Goal: Task Accomplishment & Management: Manage account settings

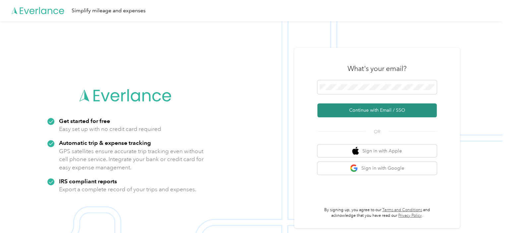
click at [368, 109] on button "Continue with Email / SSO" at bounding box center [376, 110] width 119 height 14
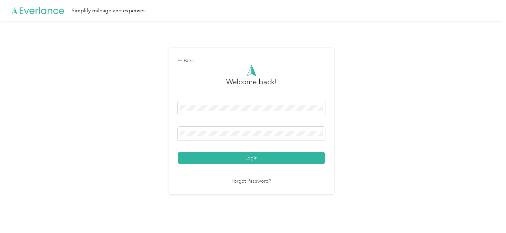
click at [245, 157] on button "Login" at bounding box center [251, 158] width 147 height 12
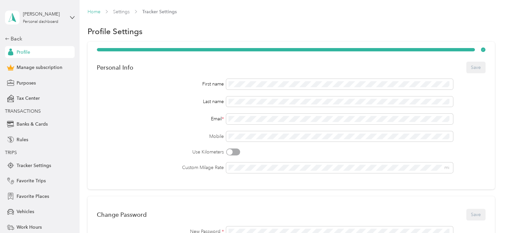
click at [93, 9] on link "Home" at bounding box center [94, 12] width 13 height 6
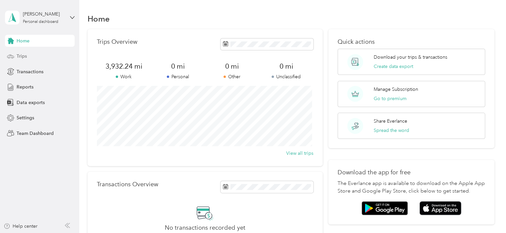
click at [19, 54] on span "Trips" at bounding box center [22, 56] width 10 height 7
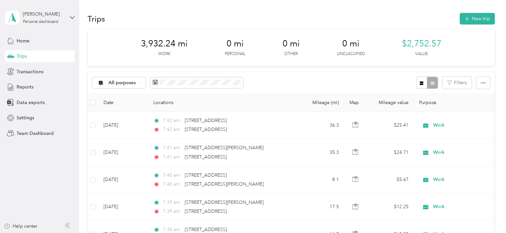
click at [419, 82] on icon "button" at bounding box center [421, 83] width 5 height 5
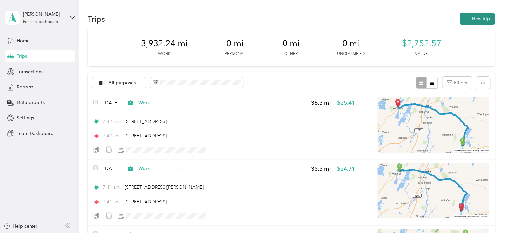
click at [474, 20] on button "New trip" at bounding box center [477, 19] width 35 height 12
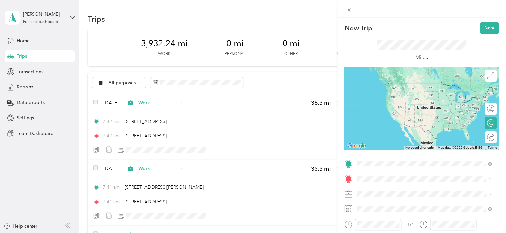
click at [376, 83] on span "[STREET_ADDRESS][US_STATE]" at bounding box center [403, 83] width 66 height 6
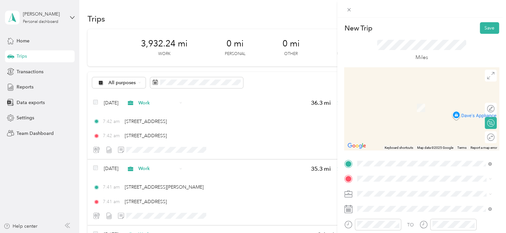
click at [390, 98] on span "[STREET_ADDRESS][PERSON_NAME][US_STATE]" at bounding box center [421, 95] width 103 height 6
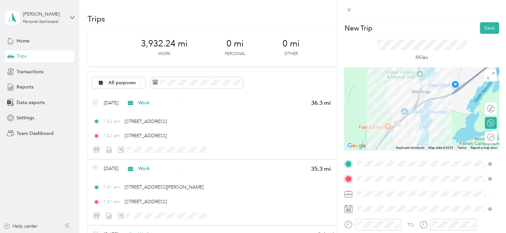
click at [365, 99] on span "Work" at bounding box center [365, 101] width 11 height 6
click at [484, 27] on button "Save" at bounding box center [489, 28] width 19 height 12
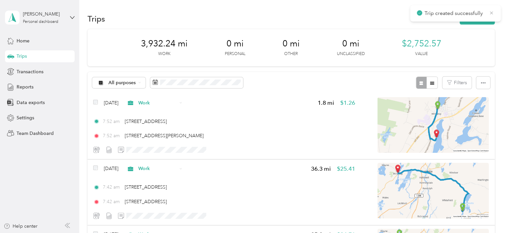
click at [490, 11] on icon at bounding box center [491, 13] width 5 height 6
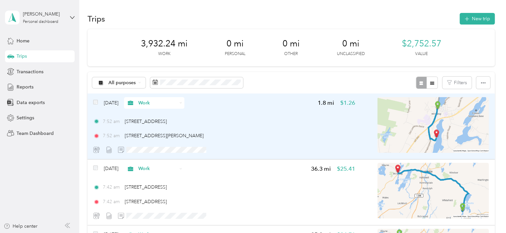
click at [441, 130] on img at bounding box center [432, 125] width 111 height 56
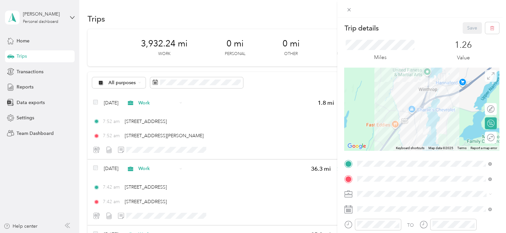
click at [487, 73] on icon at bounding box center [490, 75] width 7 height 7
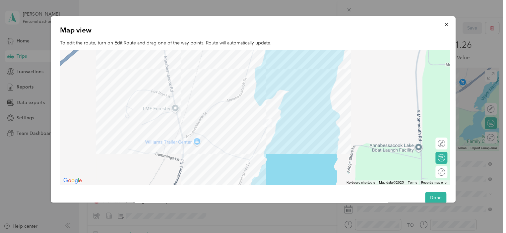
drag, startPoint x: 222, startPoint y: 123, endPoint x: 232, endPoint y: 61, distance: 63.2
click at [232, 61] on div at bounding box center [255, 117] width 390 height 135
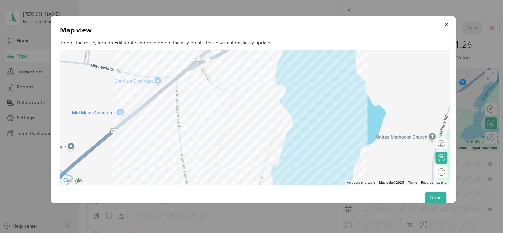
drag, startPoint x: 143, startPoint y: 81, endPoint x: 159, endPoint y: 181, distance: 102.0
click at [159, 181] on div at bounding box center [255, 117] width 390 height 135
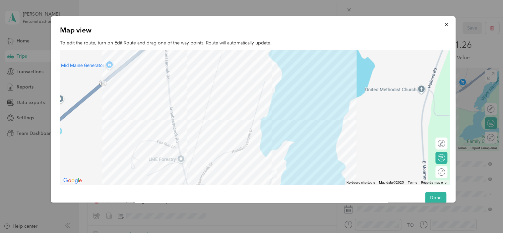
drag, startPoint x: 215, startPoint y: 111, endPoint x: 203, endPoint y: 63, distance: 49.4
click at [203, 63] on div at bounding box center [255, 117] width 390 height 135
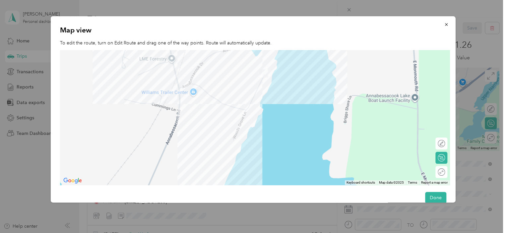
drag, startPoint x: 148, startPoint y: 168, endPoint x: 140, endPoint y: 67, distance: 101.1
click at [140, 67] on div at bounding box center [255, 117] width 390 height 135
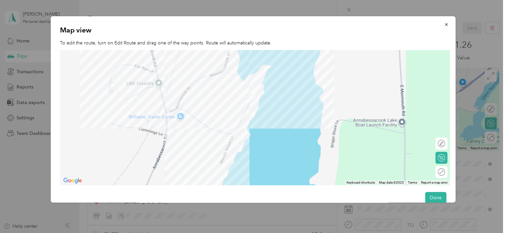
drag, startPoint x: 210, startPoint y: 109, endPoint x: 198, endPoint y: 142, distance: 35.2
click at [198, 142] on div at bounding box center [255, 117] width 390 height 135
click at [444, 23] on icon "button" at bounding box center [446, 24] width 5 height 5
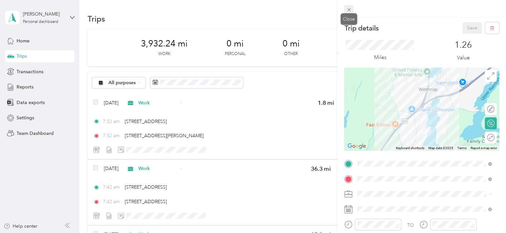
click at [349, 8] on icon at bounding box center [349, 10] width 6 height 6
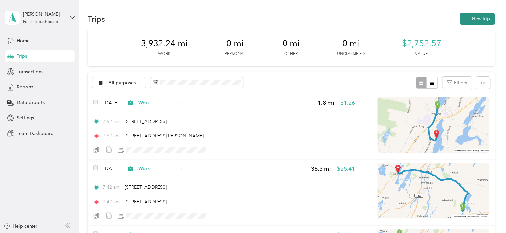
click at [472, 18] on button "New trip" at bounding box center [477, 19] width 35 height 12
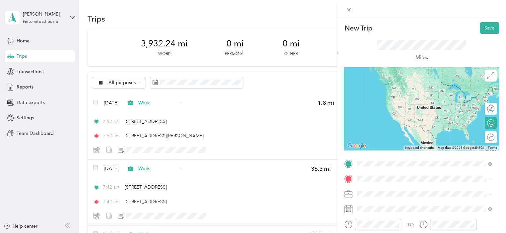
click at [389, 84] on span "[STREET_ADDRESS][PERSON_NAME][US_STATE]" at bounding box center [421, 83] width 103 height 6
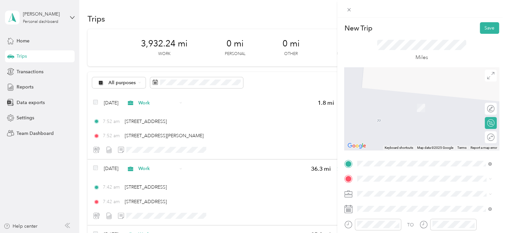
click at [382, 99] on span "[STREET_ADDRESS][PERSON_NAME][US_STATE]" at bounding box center [421, 98] width 103 height 6
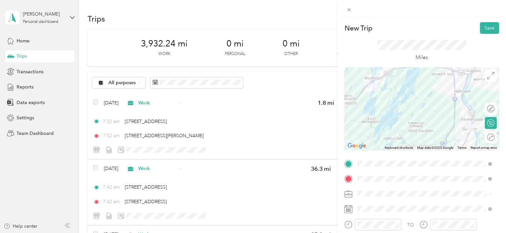
click at [366, 99] on span "Work" at bounding box center [365, 101] width 11 height 6
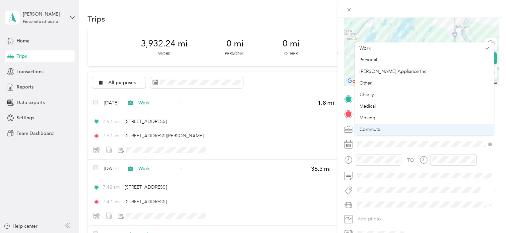
scroll to position [66, 0]
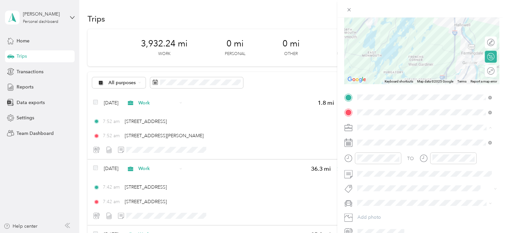
click at [362, 138] on span "Work" at bounding box center [365, 139] width 11 height 6
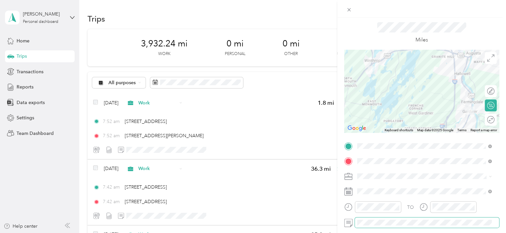
scroll to position [0, 0]
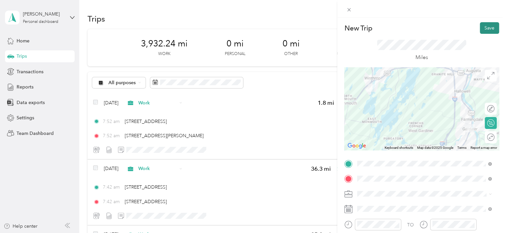
click at [480, 25] on button "Save" at bounding box center [489, 28] width 19 height 12
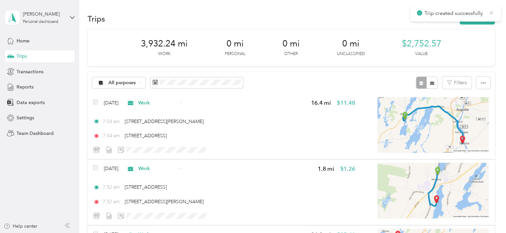
click at [490, 12] on icon at bounding box center [491, 13] width 5 height 6
click at [474, 16] on button "New trip" at bounding box center [477, 19] width 35 height 12
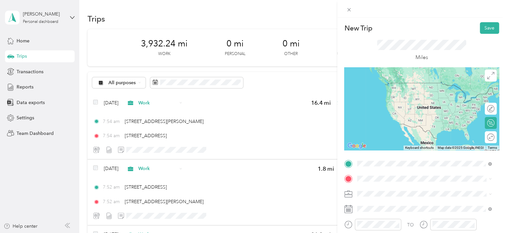
click at [390, 84] on span "[STREET_ADDRESS][PERSON_NAME][US_STATE]" at bounding box center [421, 83] width 103 height 6
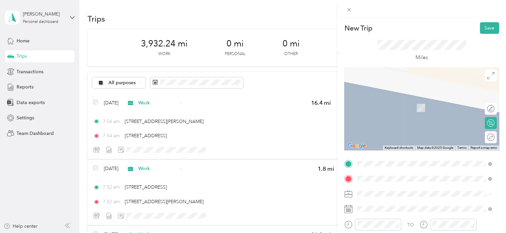
click at [382, 105] on span "[STREET_ADDRESS][US_STATE]" at bounding box center [403, 105] width 66 height 6
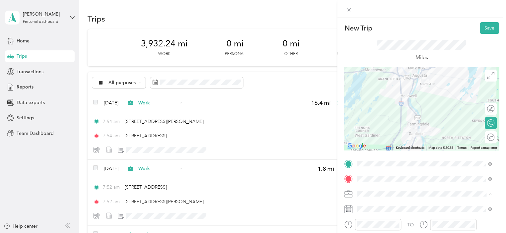
click at [364, 97] on li "Work" at bounding box center [424, 101] width 139 height 12
click at [481, 26] on button "Save" at bounding box center [489, 28] width 19 height 12
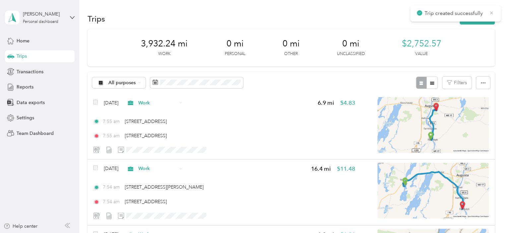
click at [490, 11] on icon at bounding box center [491, 13] width 5 height 6
click at [473, 17] on button "New trip" at bounding box center [477, 19] width 35 height 12
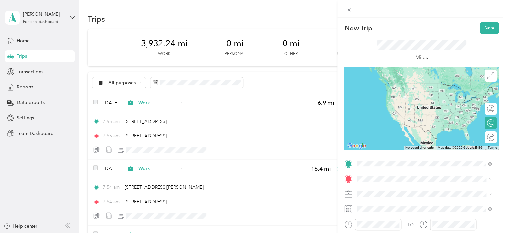
click at [382, 84] on span "[STREET_ADDRESS][US_STATE]" at bounding box center [403, 83] width 66 height 6
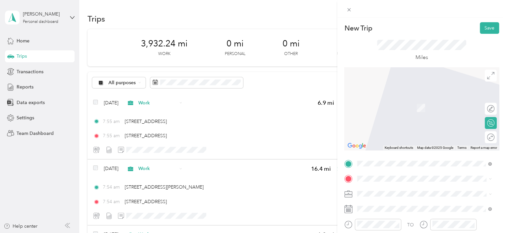
click at [379, 99] on span "[STREET_ADDRESS][US_STATE]" at bounding box center [403, 96] width 66 height 6
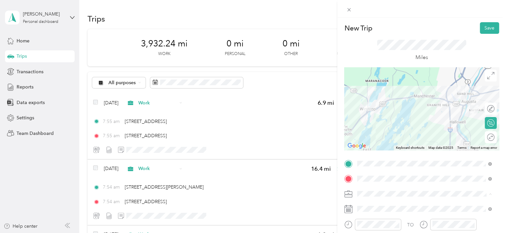
click at [363, 99] on span "Work" at bounding box center [365, 101] width 11 height 6
click at [482, 26] on button "Save" at bounding box center [489, 28] width 19 height 12
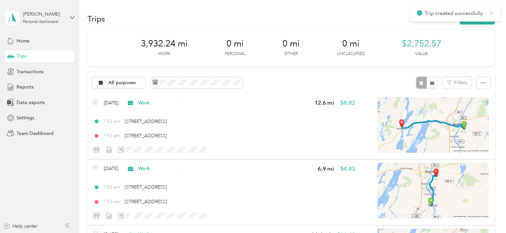
click at [490, 11] on icon at bounding box center [491, 13] width 5 height 6
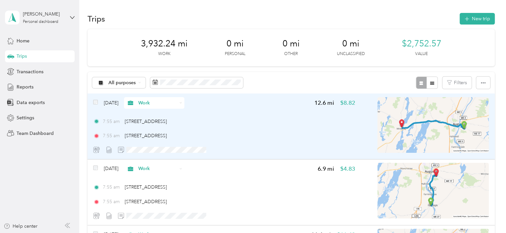
scroll to position [33, 0]
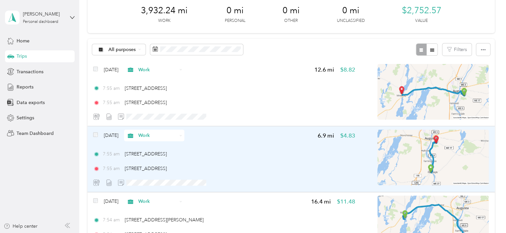
click at [442, 156] on img at bounding box center [432, 158] width 111 height 56
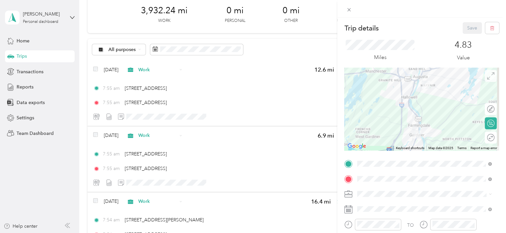
click at [487, 74] on icon at bounding box center [490, 75] width 7 height 7
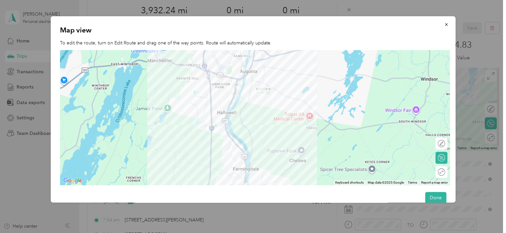
drag, startPoint x: 278, startPoint y: 87, endPoint x: 273, endPoint y: 109, distance: 22.0
click at [273, 109] on div at bounding box center [255, 117] width 390 height 135
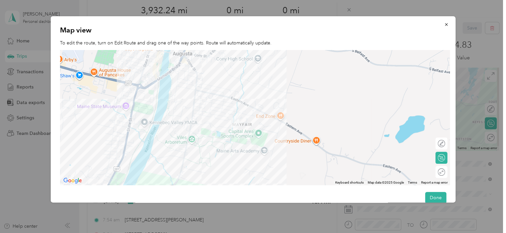
drag, startPoint x: 246, startPoint y: 66, endPoint x: 237, endPoint y: 153, distance: 87.4
click at [237, 153] on div at bounding box center [255, 117] width 390 height 135
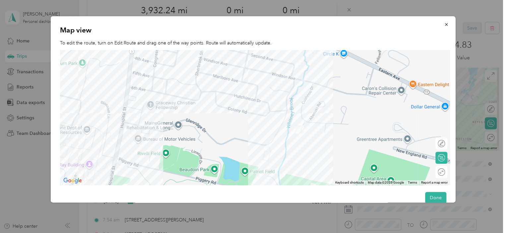
drag, startPoint x: 264, startPoint y: 101, endPoint x: 279, endPoint y: 124, distance: 27.3
click at [279, 124] on div at bounding box center [255, 117] width 390 height 135
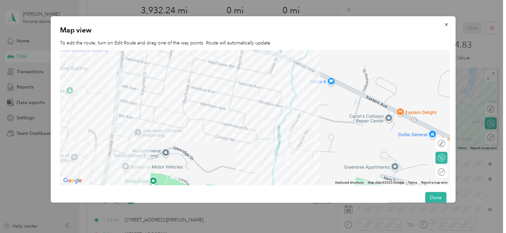
drag, startPoint x: 263, startPoint y: 96, endPoint x: 249, endPoint y: 123, distance: 31.0
click at [249, 123] on div at bounding box center [255, 117] width 390 height 135
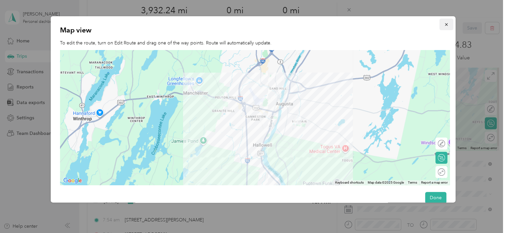
click at [444, 23] on icon "button" at bounding box center [446, 24] width 5 height 5
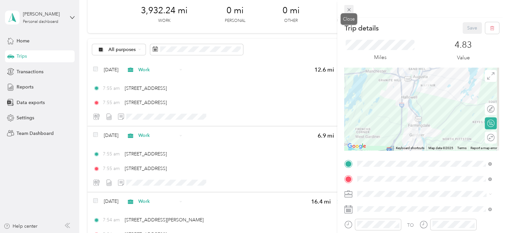
click at [348, 8] on icon at bounding box center [349, 10] width 6 height 6
